Goal: Information Seeking & Learning: Learn about a topic

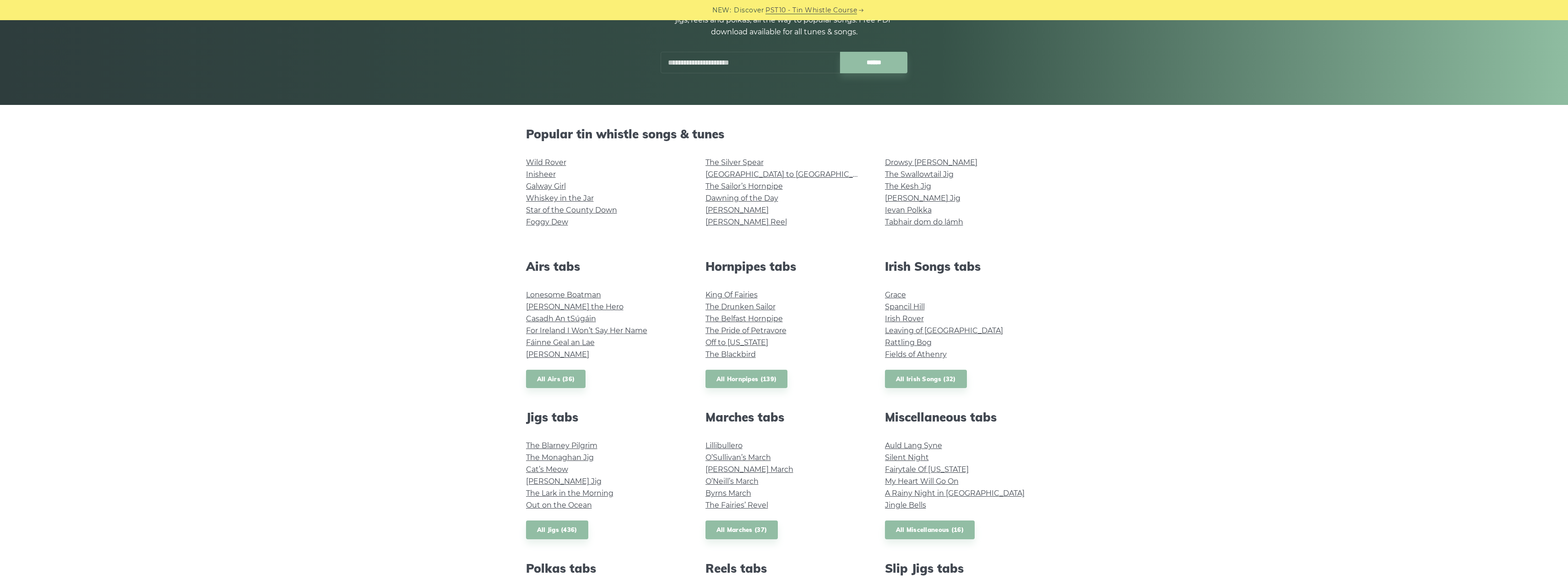
scroll to position [183, 0]
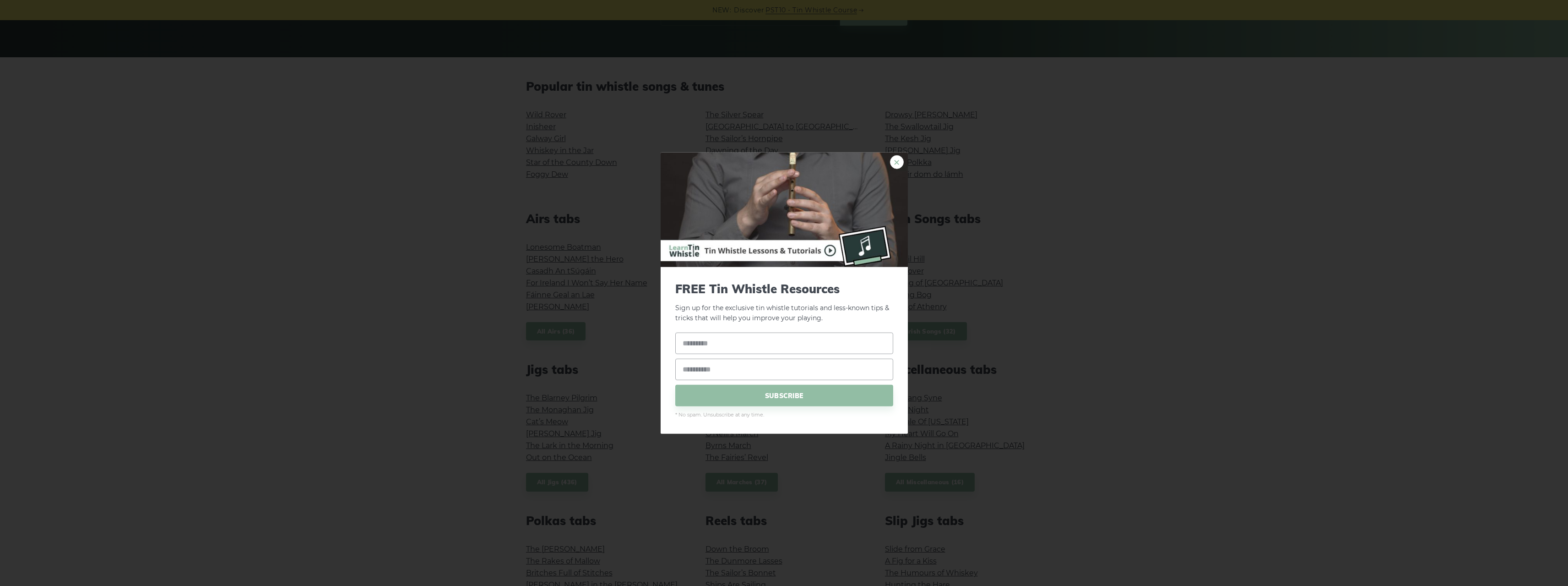
click at [899, 164] on link "×" at bounding box center [896, 161] width 14 height 14
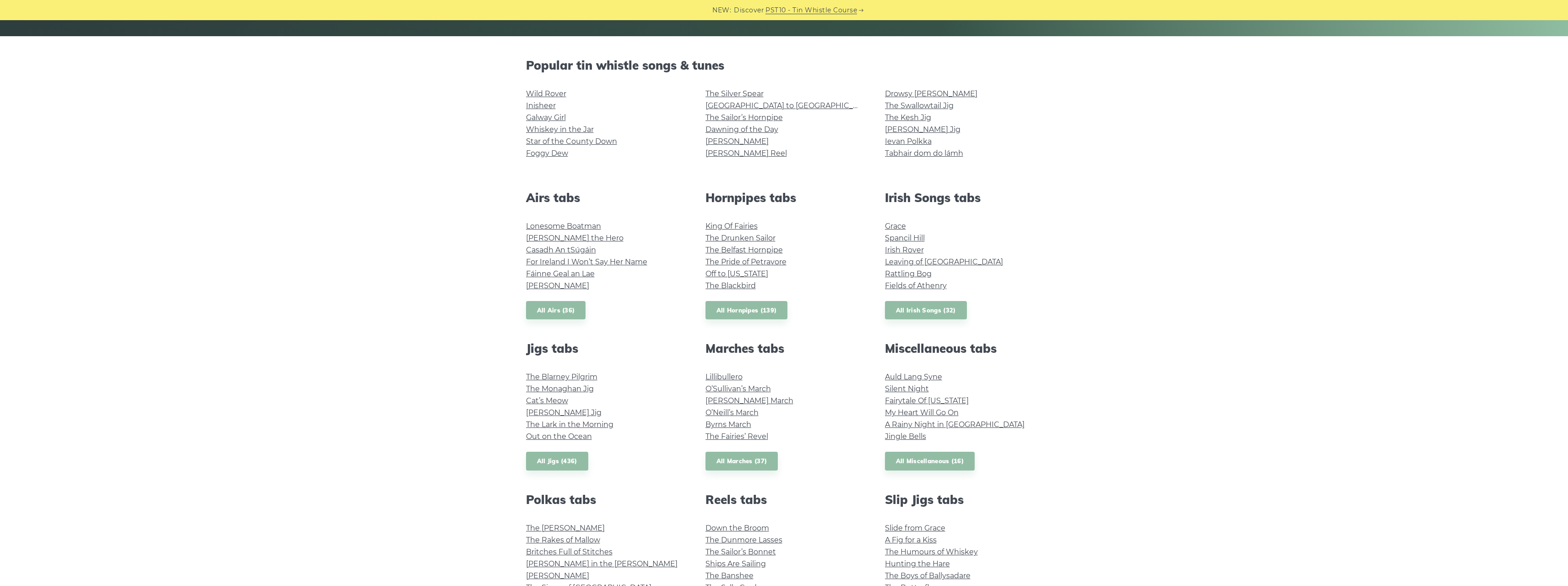
scroll to position [275, 0]
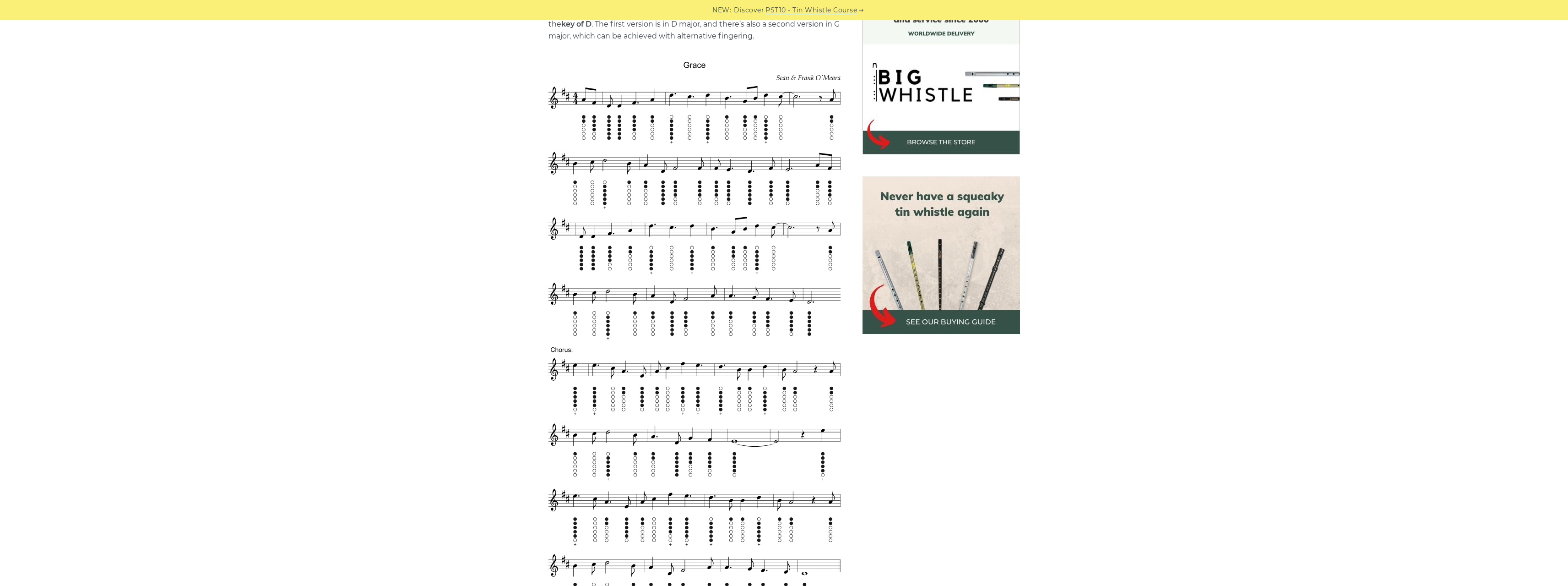
scroll to position [321, 0]
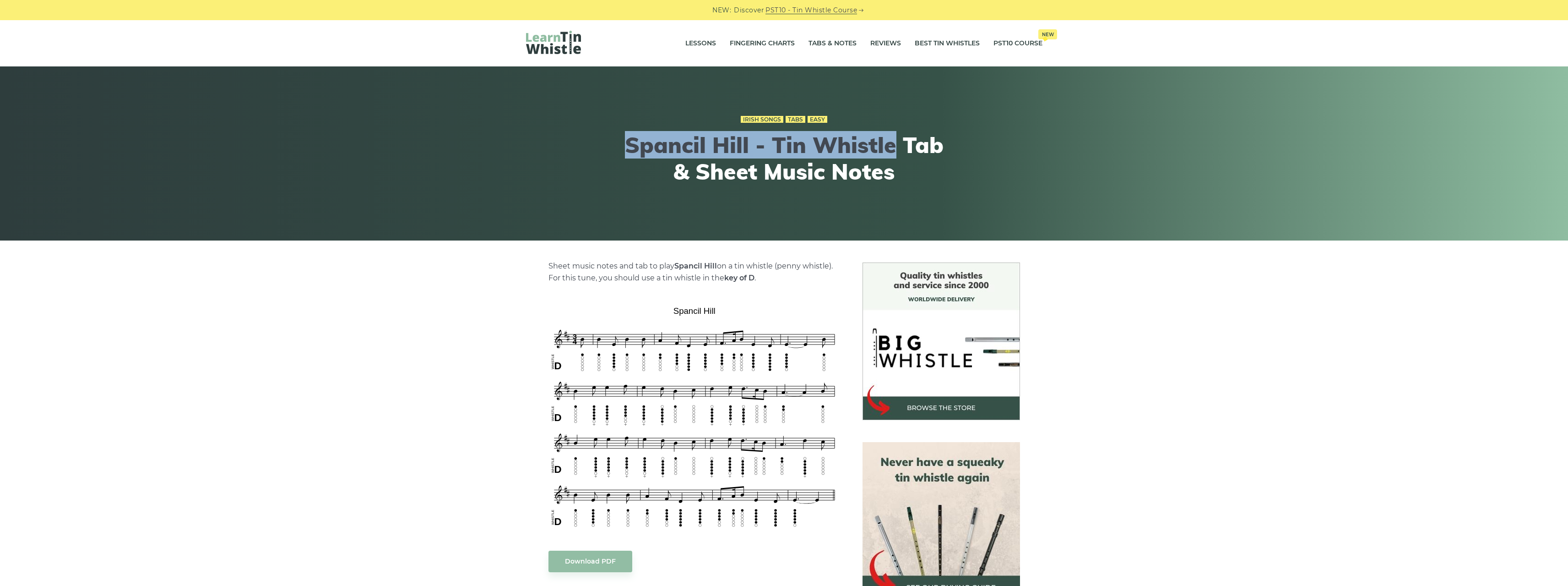
drag, startPoint x: 626, startPoint y: 146, endPoint x: 896, endPoint y: 150, distance: 270.0
click at [896, 150] on h1 "Spancil Hill - Tin Whistle Tab & Sheet Music Notes" at bounding box center [784, 158] width 337 height 52
copy h1 "Spancil Hill - Tin Whistle"
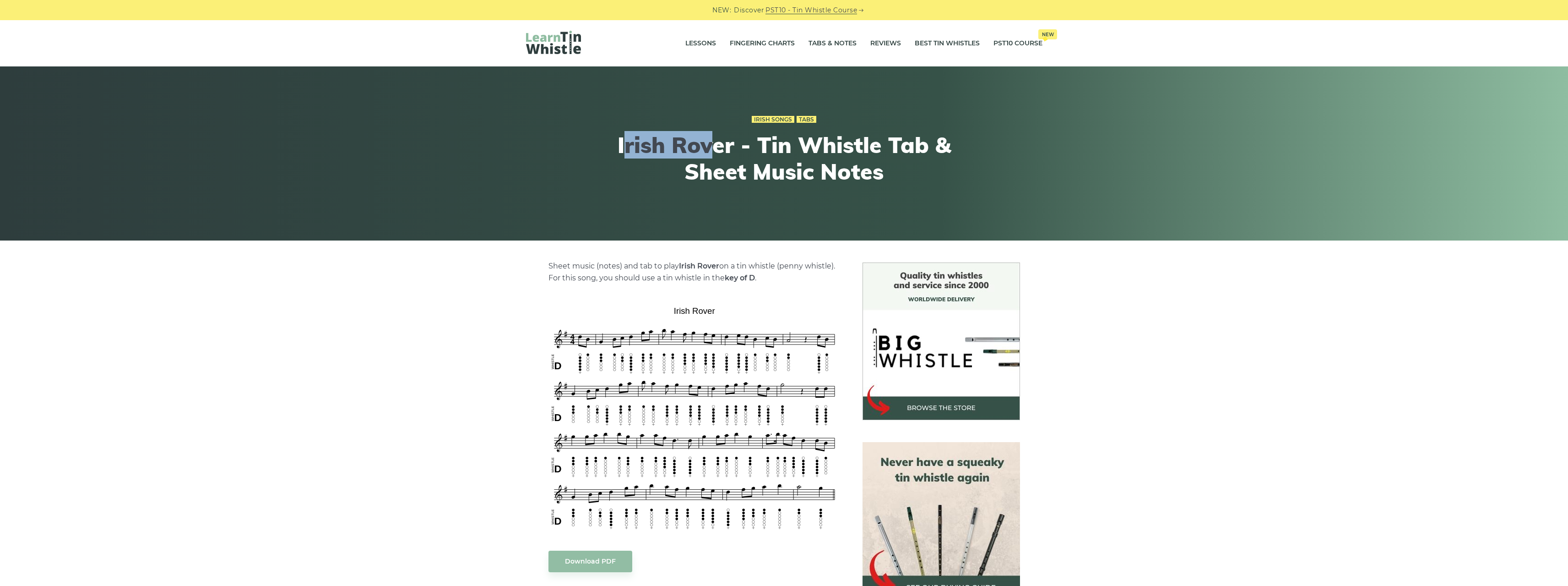
drag, startPoint x: 622, startPoint y: 150, endPoint x: 714, endPoint y: 149, distance: 92.0
click at [717, 149] on h1 "Irish Rover - Tin Whistle Tab & Sheet Music Notes" at bounding box center [784, 158] width 337 height 52
click at [660, 145] on h1 "Irish Rover - Tin Whistle Tab & Sheet Music Notes" at bounding box center [784, 158] width 337 height 52
drag, startPoint x: 605, startPoint y: 147, endPoint x: 883, endPoint y: 147, distance: 278.0
click at [883, 147] on div "Irish Songs Tabs Irish Rover - Tin Whistle Tab & Sheet Music Notes" at bounding box center [784, 153] width 560 height 125
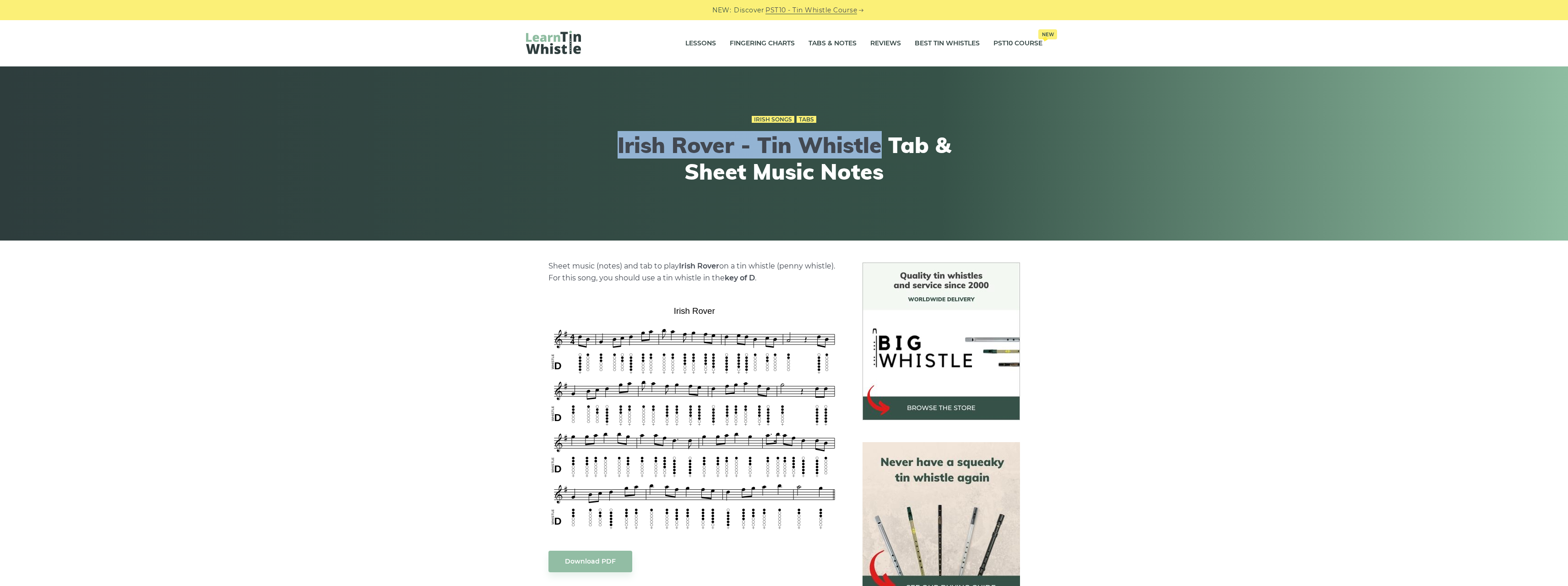
copy h1 "Irish Rover - Tin Whistle"
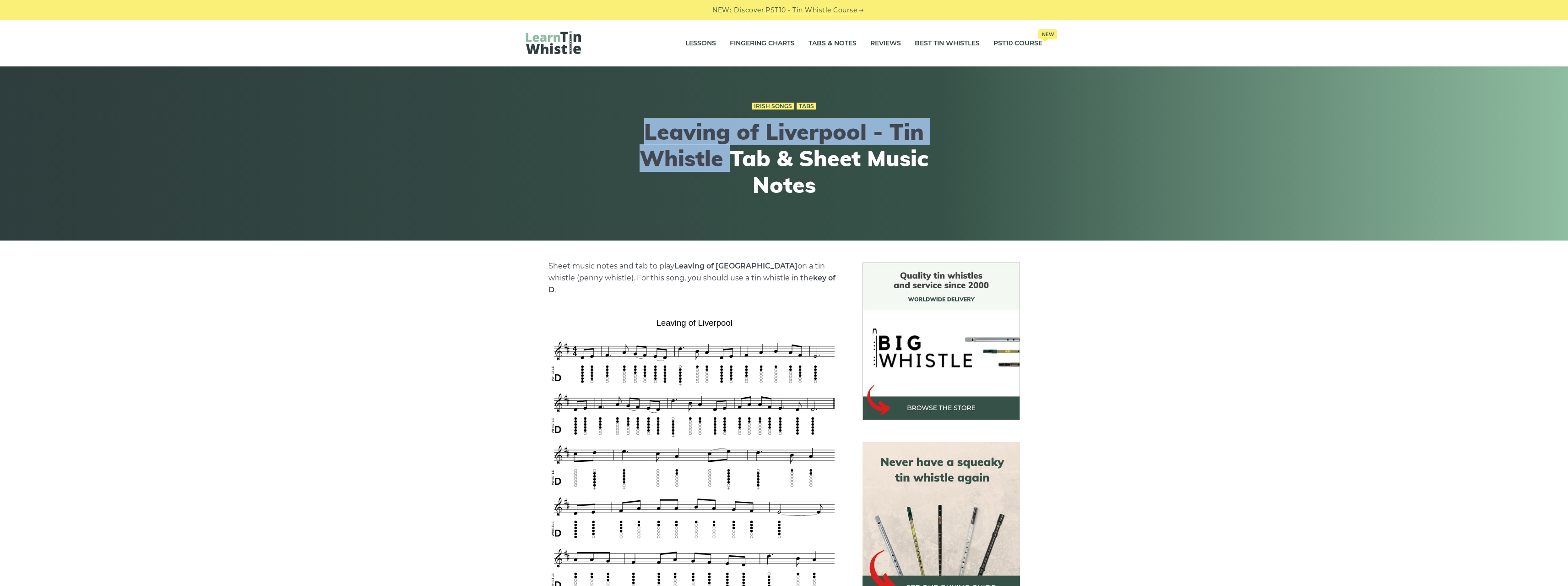
drag, startPoint x: 647, startPoint y: 134, endPoint x: 729, endPoint y: 159, distance: 85.7
click at [729, 159] on h1 "Leaving of Liverpool - Tin Whistle Tab & Sheet Music Notes" at bounding box center [784, 158] width 337 height 79
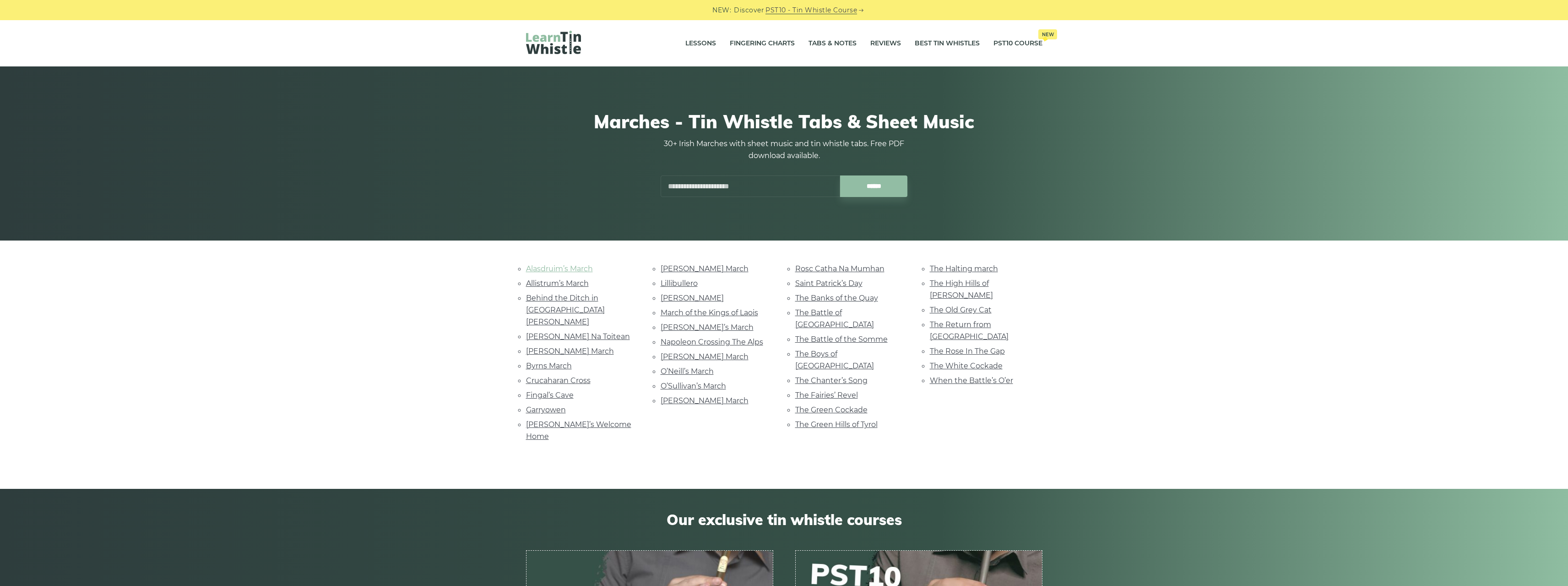
click at [578, 265] on link "Alasdruim’s March" at bounding box center [560, 268] width 67 height 9
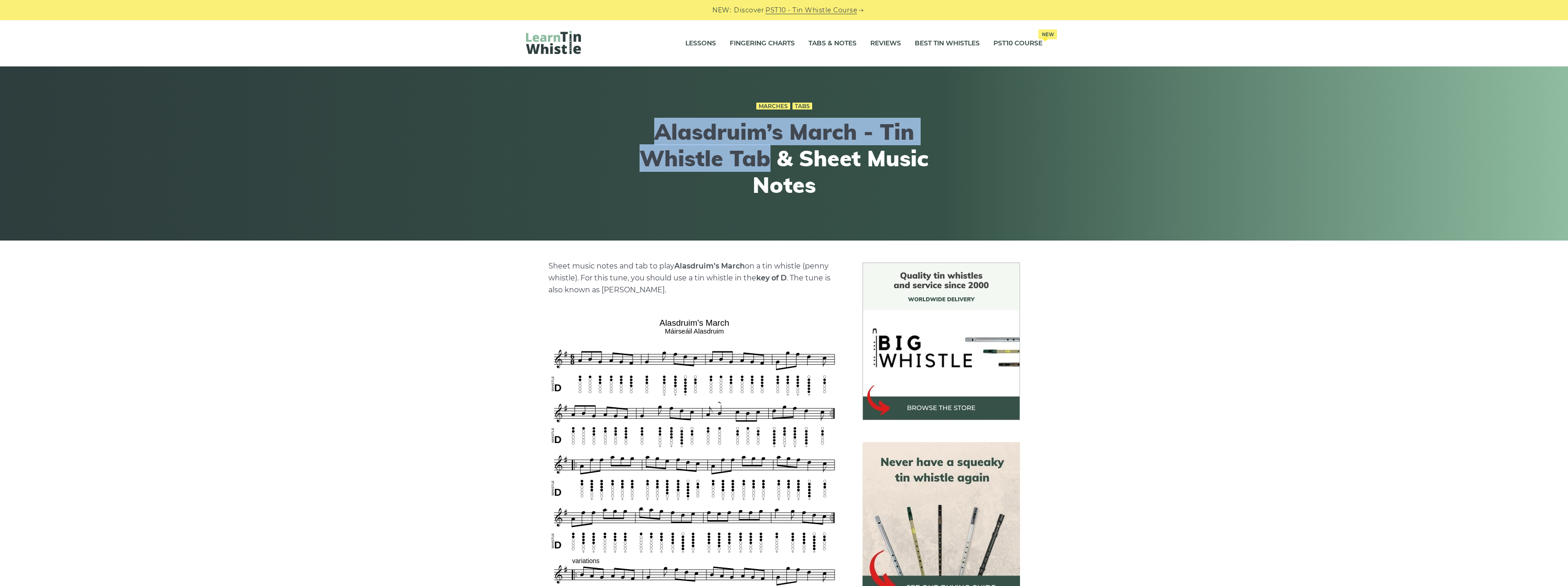
drag, startPoint x: 660, startPoint y: 134, endPoint x: 773, endPoint y: 155, distance: 114.9
click at [773, 155] on h1 "Alasdruim’s March - Tin Whistle Tab & Sheet Music Notes" at bounding box center [784, 158] width 337 height 79
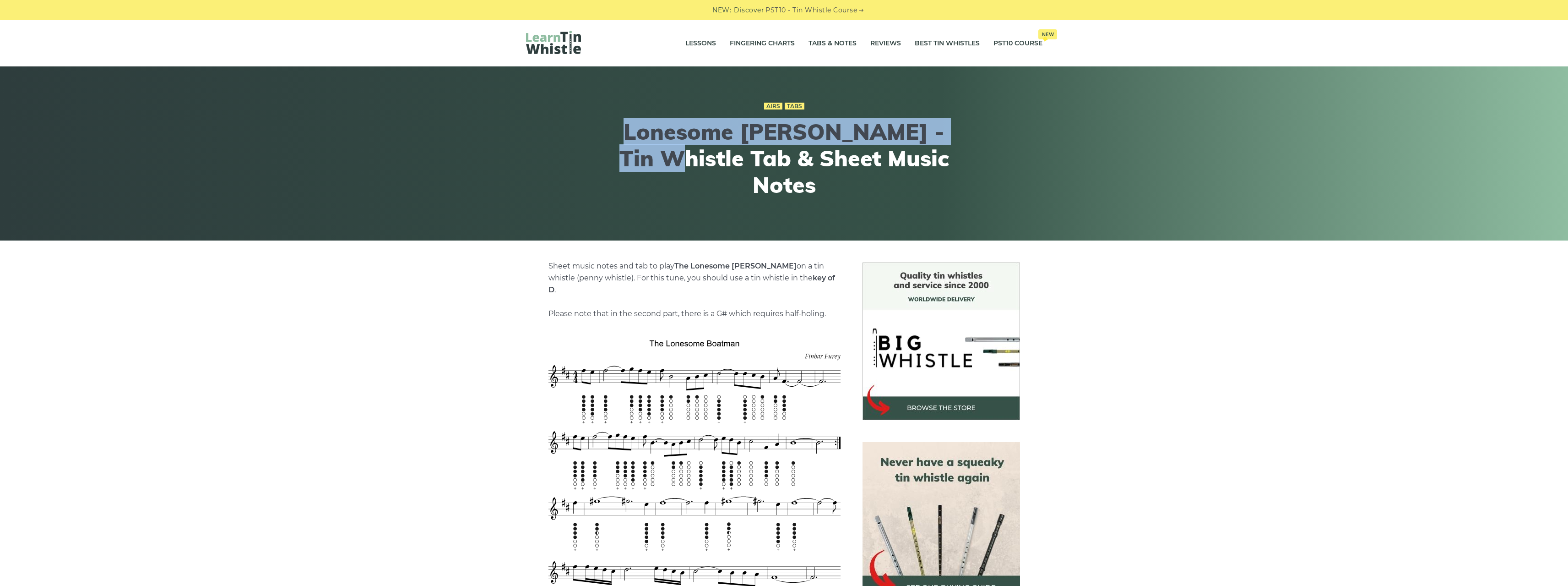
drag, startPoint x: 648, startPoint y: 130, endPoint x: 727, endPoint y: 159, distance: 84.2
click at [727, 159] on h1 "Lonesome [PERSON_NAME] - Tin Whistle Tab & Sheet Music Notes" at bounding box center [784, 158] width 337 height 79
